Goal: Information Seeking & Learning: Learn about a topic

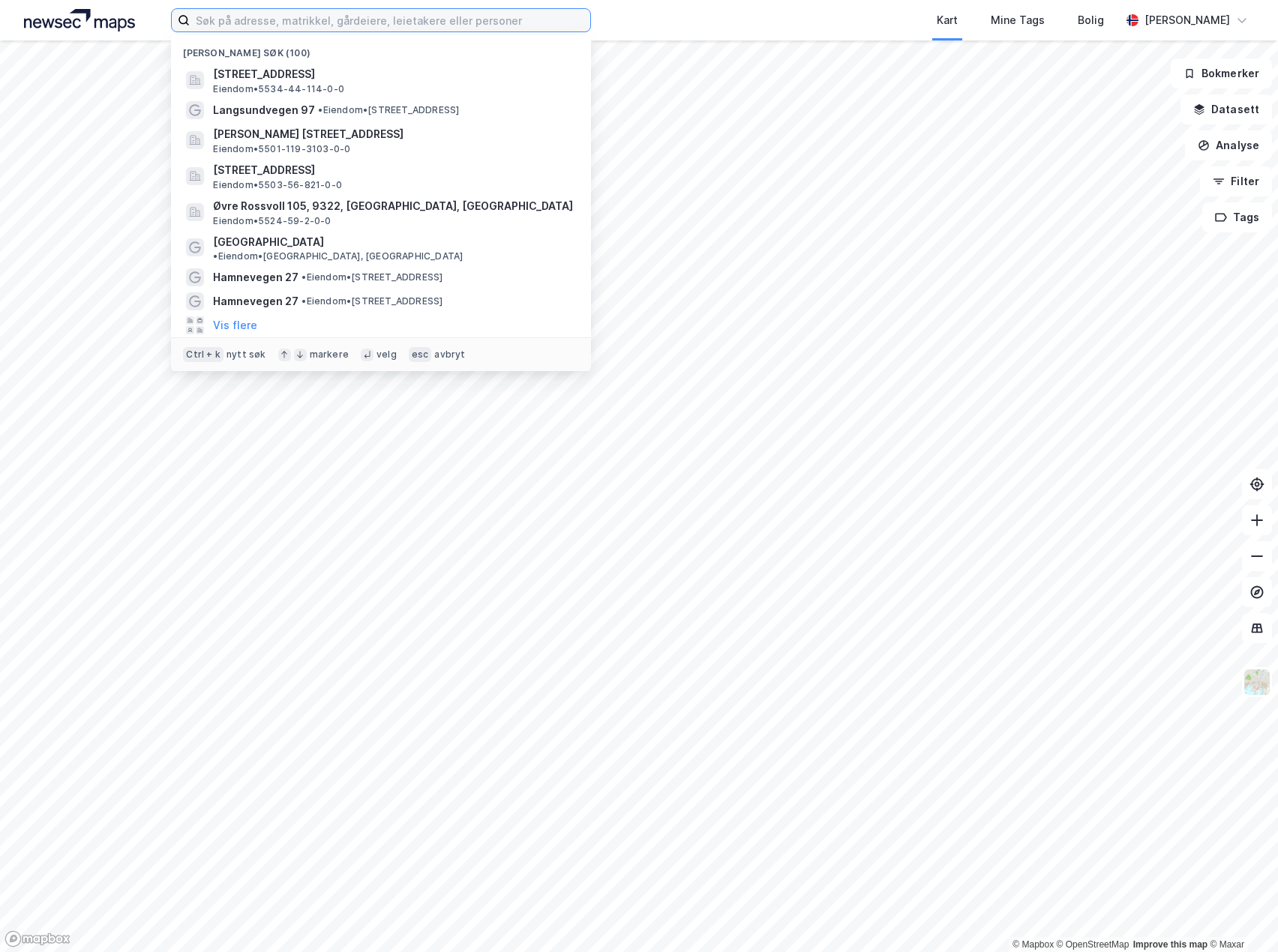
click at [242, 24] on input at bounding box center [390, 20] width 401 height 23
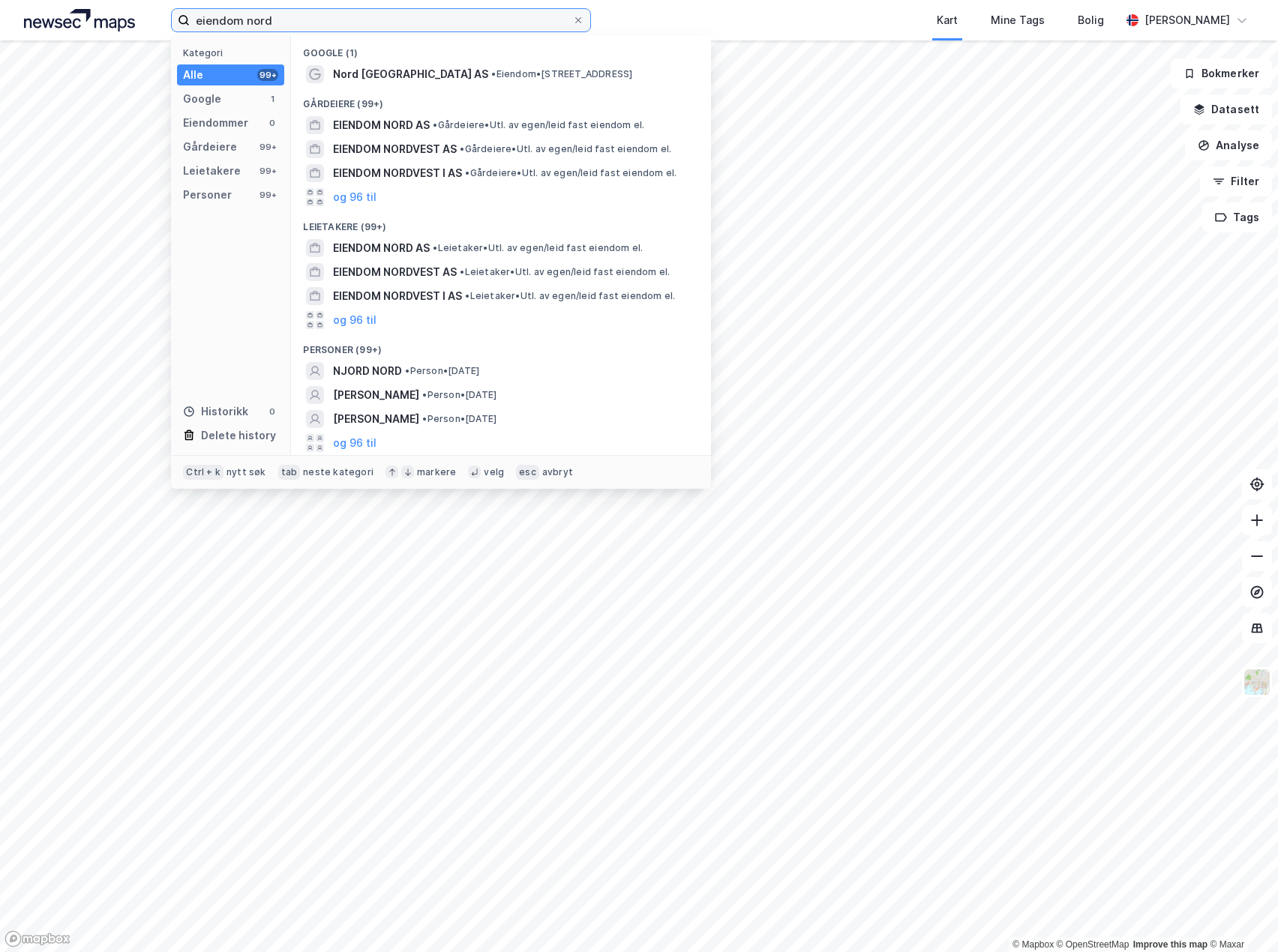
type input "eiendom nord"
click at [234, 135] on div "Kategori Alle 99+ Google 1 Eiendommer 0 Gårdeiere 99+ Leietakere 99+ Personer 9…" at bounding box center [231, 245] width 120 height 420
click at [410, 125] on span "EIENDOM NORD AS" at bounding box center [380, 124] width 97 height 18
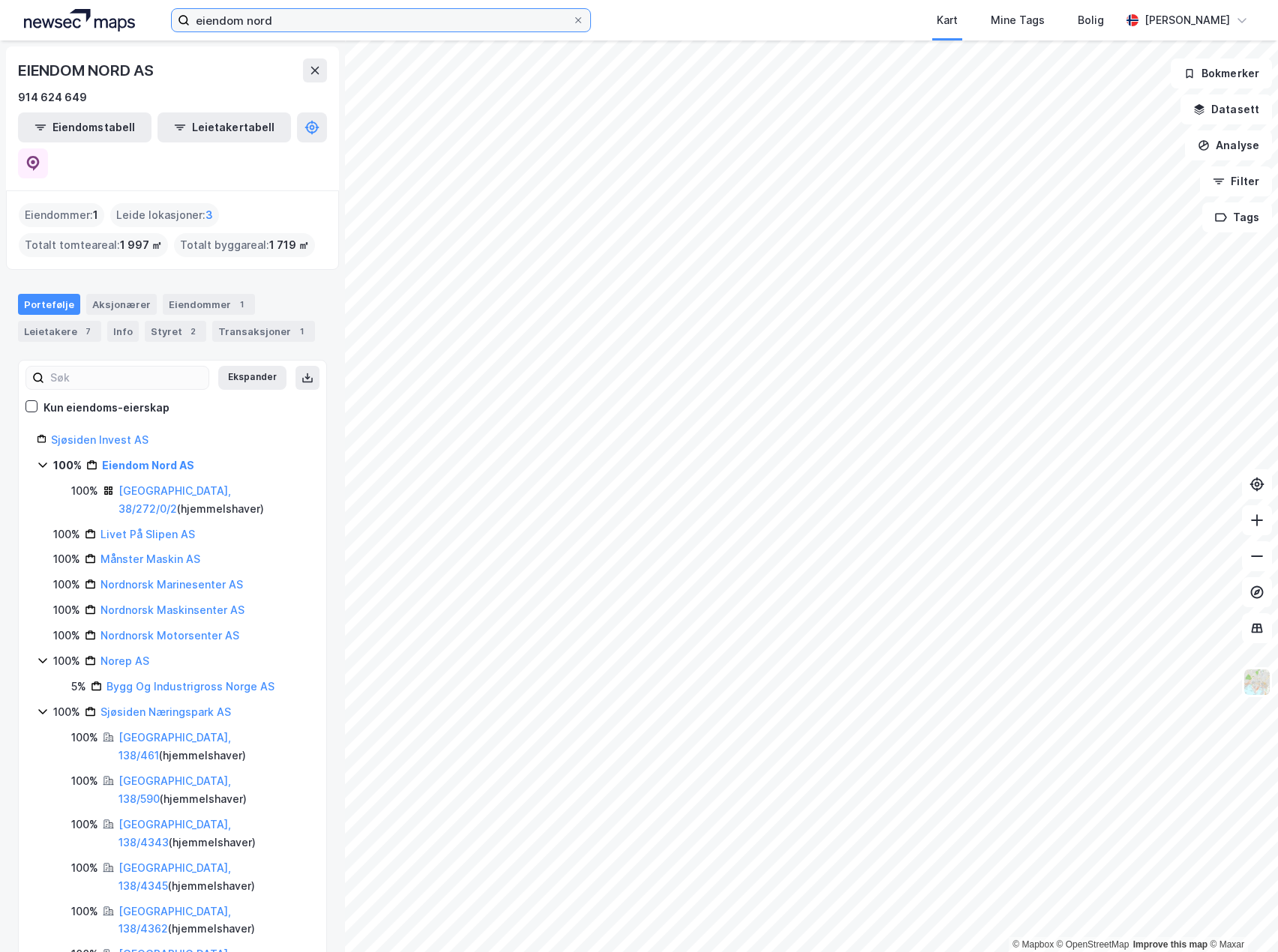
click at [399, 24] on input "eiendom nord" at bounding box center [380, 20] width 382 height 23
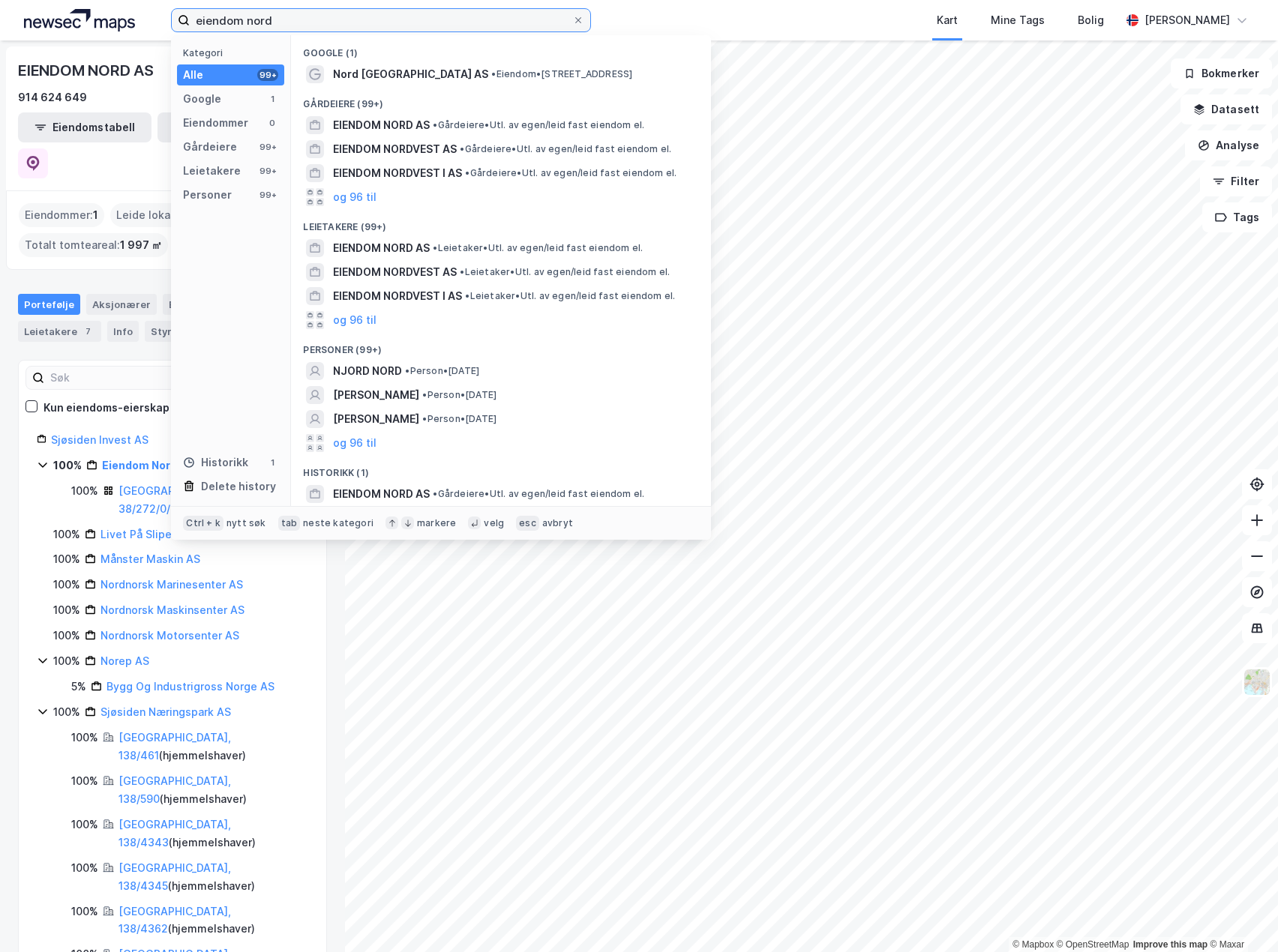
click at [570, 20] on input "eiendom nord" at bounding box center [380, 20] width 382 height 23
click at [581, 22] on icon at bounding box center [578, 20] width 9 height 9
click at [572, 22] on input "eiendom nord" at bounding box center [380, 20] width 382 height 23
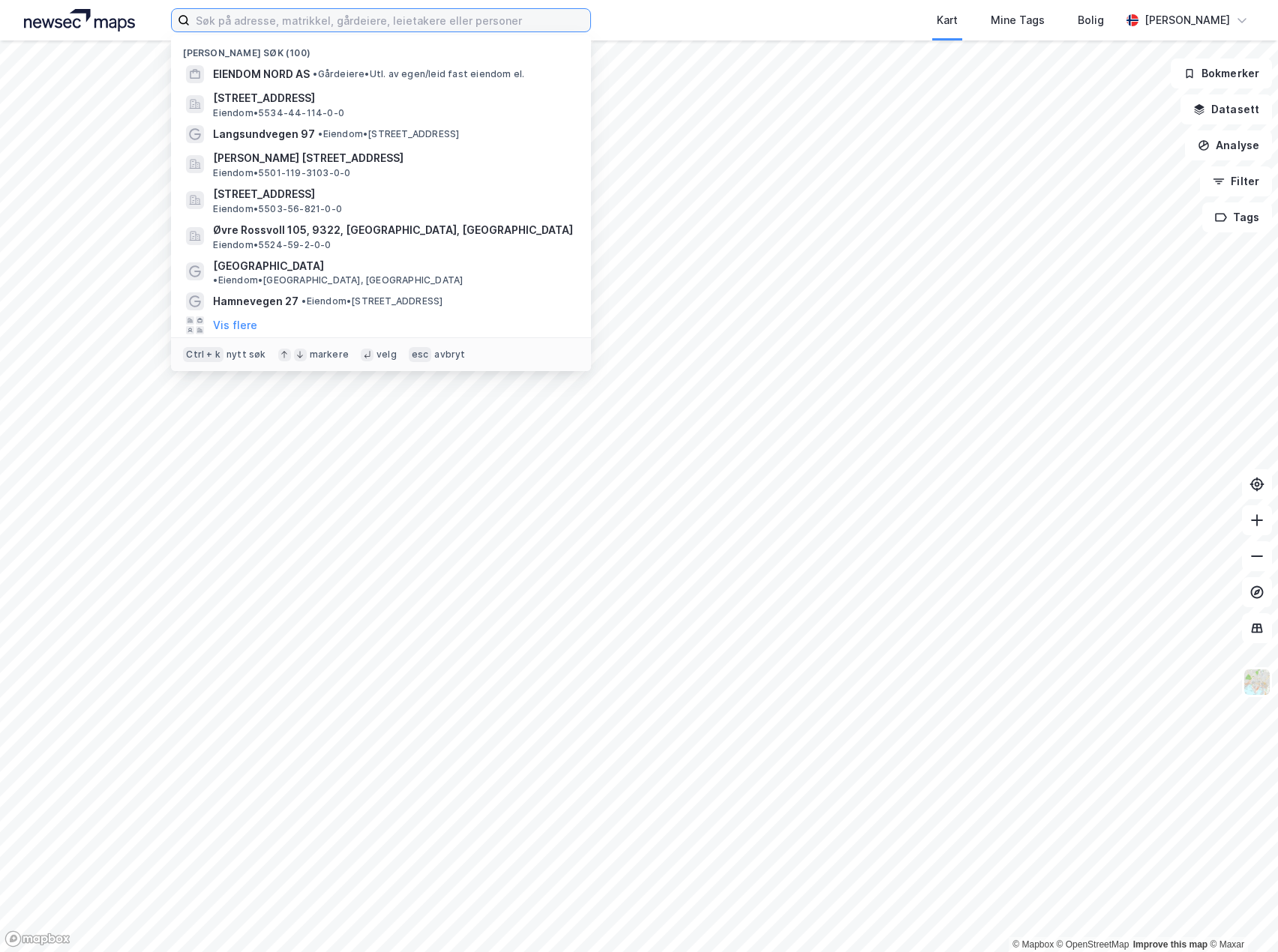
paste input "Kean Holding AS"
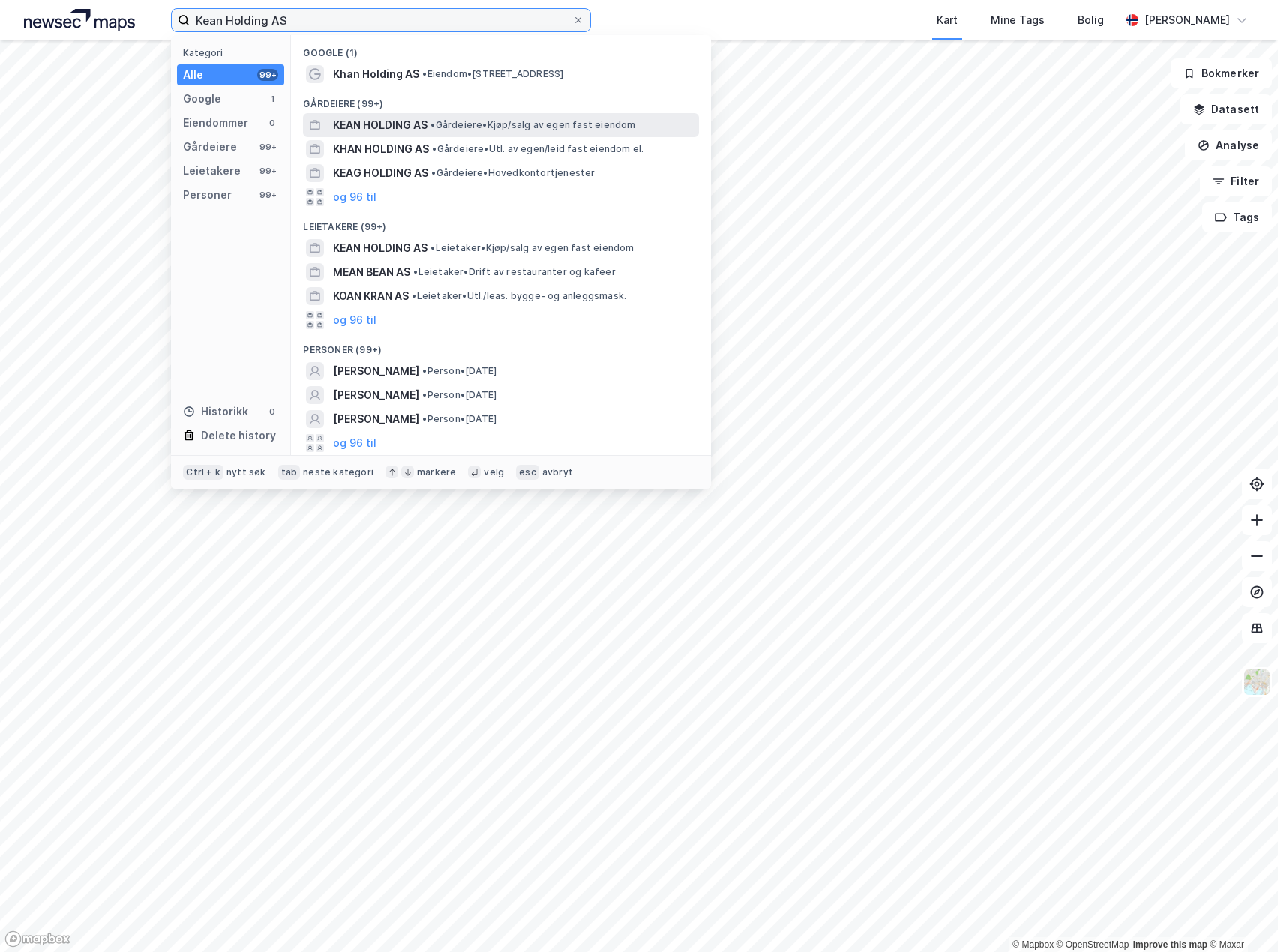
type input "Kean Holding AS"
click at [382, 130] on span "KEAN HOLDING AS" at bounding box center [380, 124] width 95 height 18
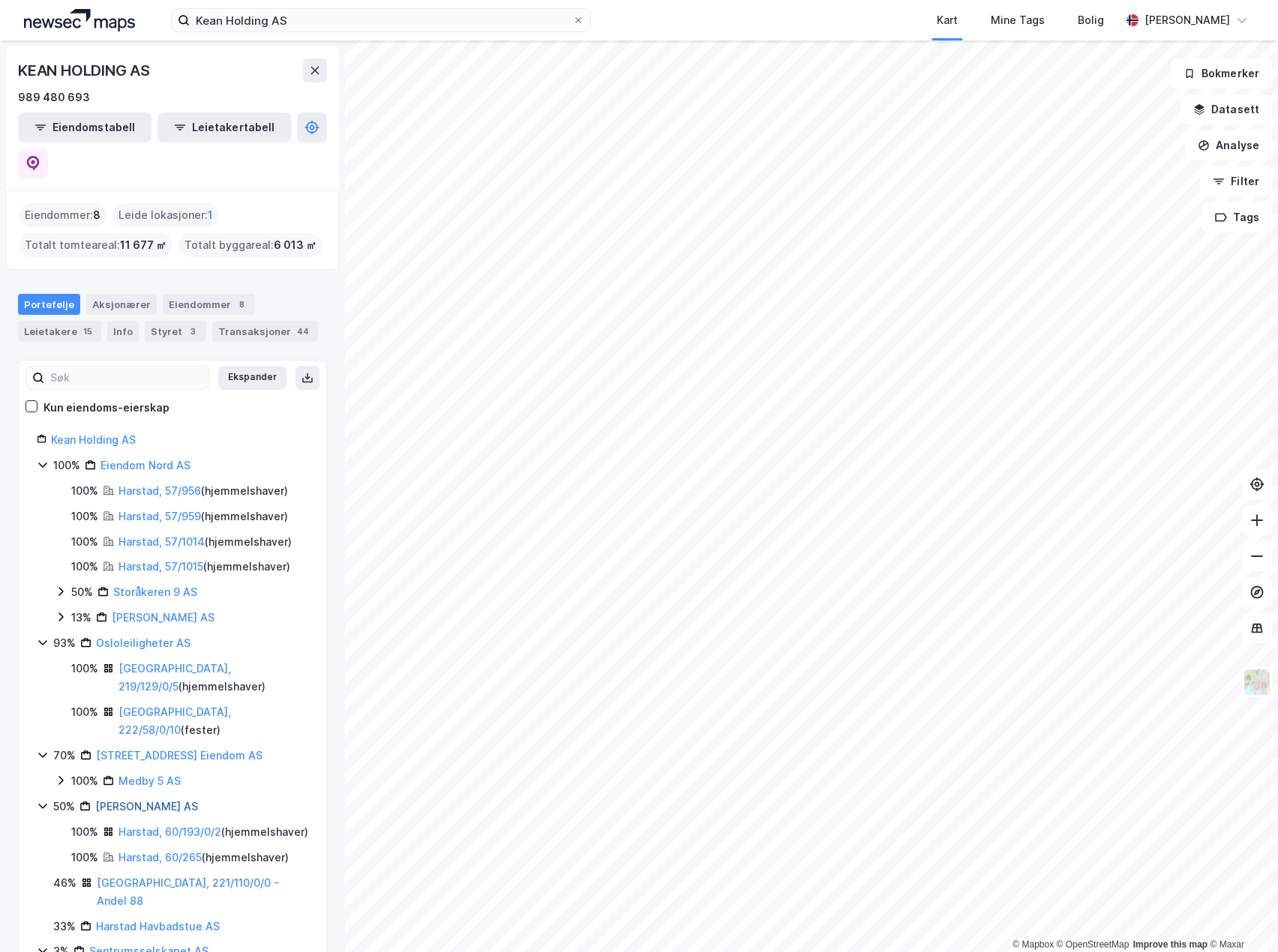
click at [158, 800] on link "[PERSON_NAME] AS" at bounding box center [146, 806] width 102 height 13
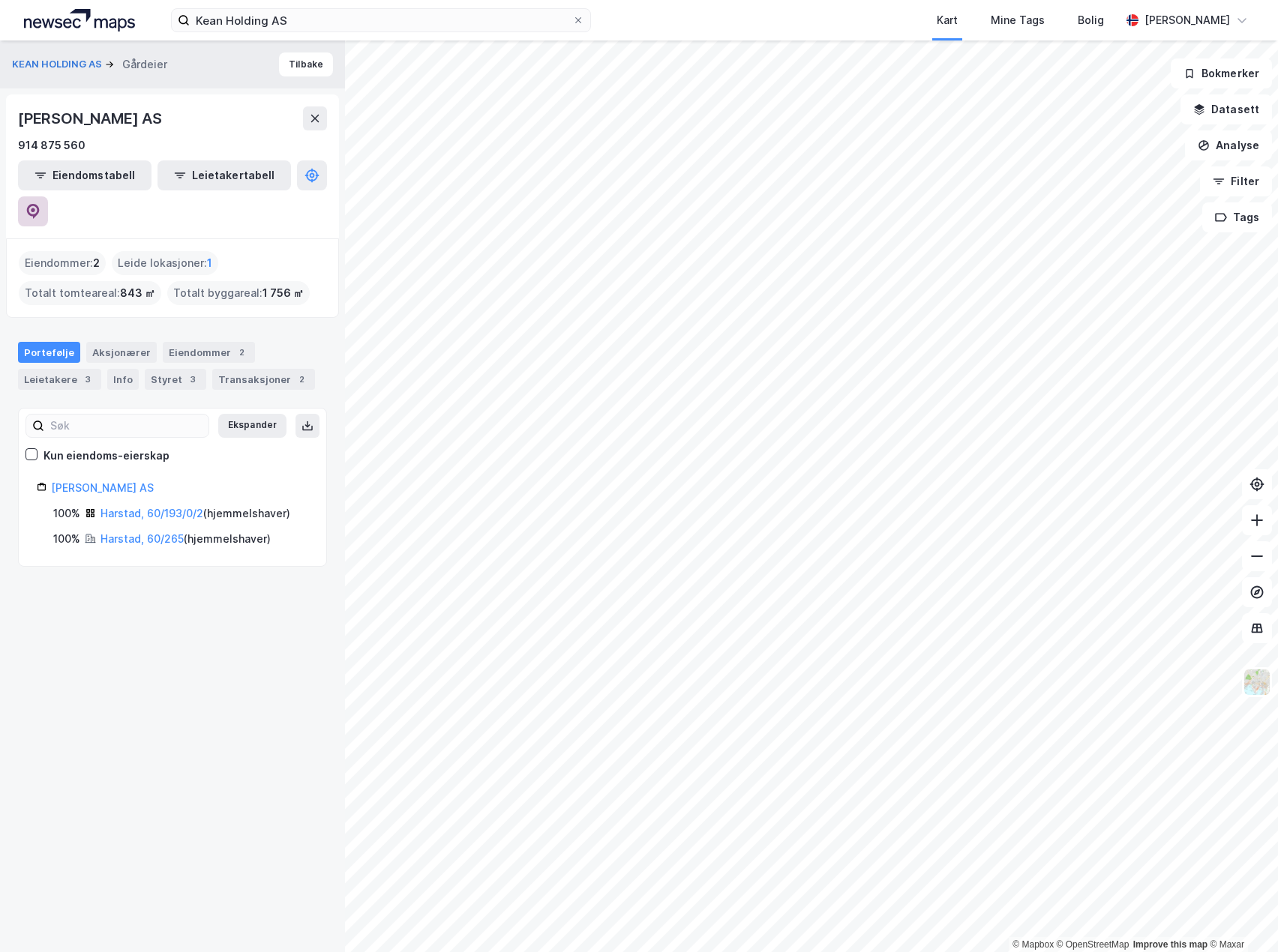
click at [48, 196] on button at bounding box center [33, 212] width 30 height 30
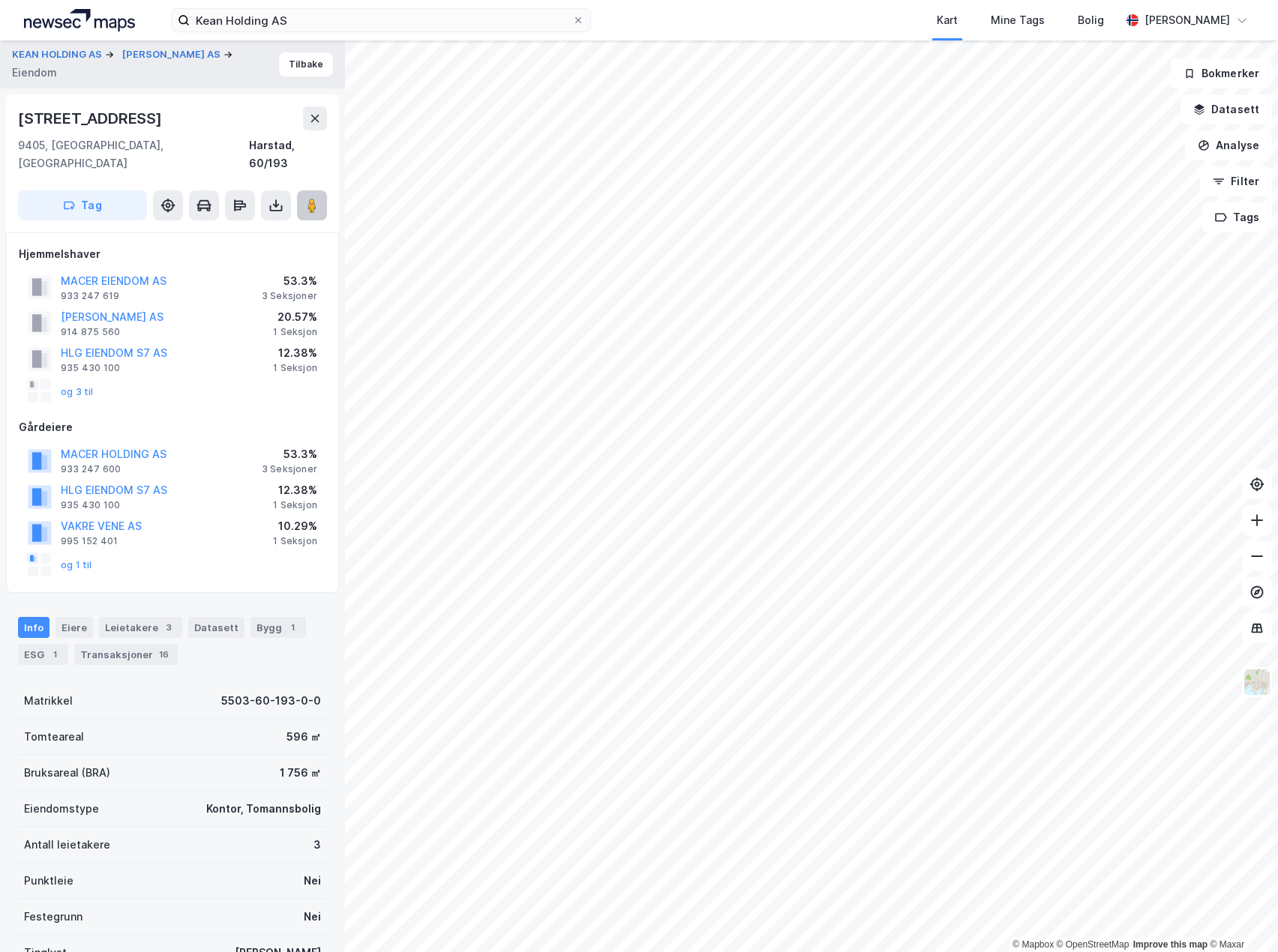
click at [312, 198] on image at bounding box center [312, 206] width 9 height 15
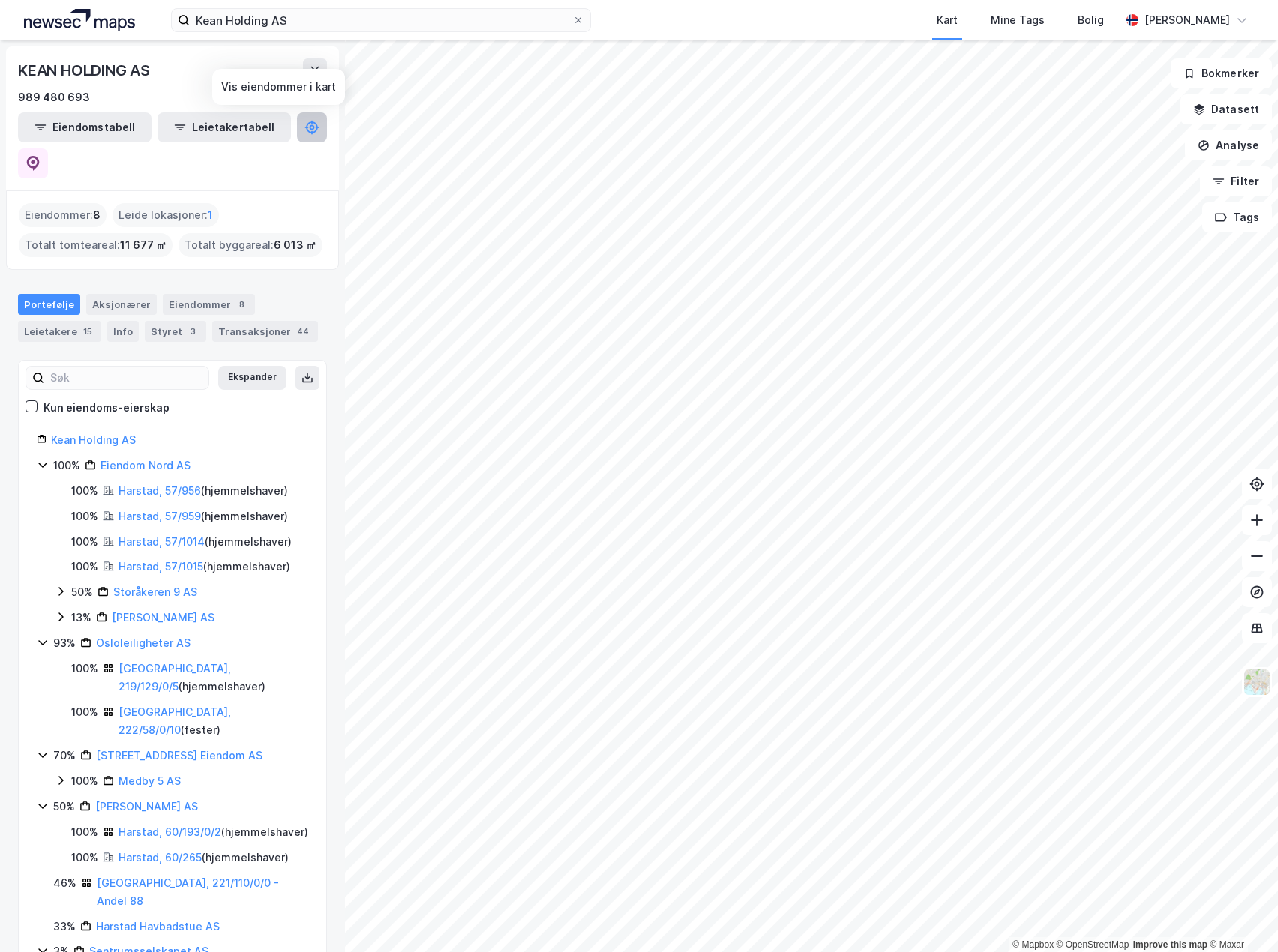
click at [310, 125] on icon at bounding box center [312, 128] width 5 height 5
